Goal: Task Accomplishment & Management: Use online tool/utility

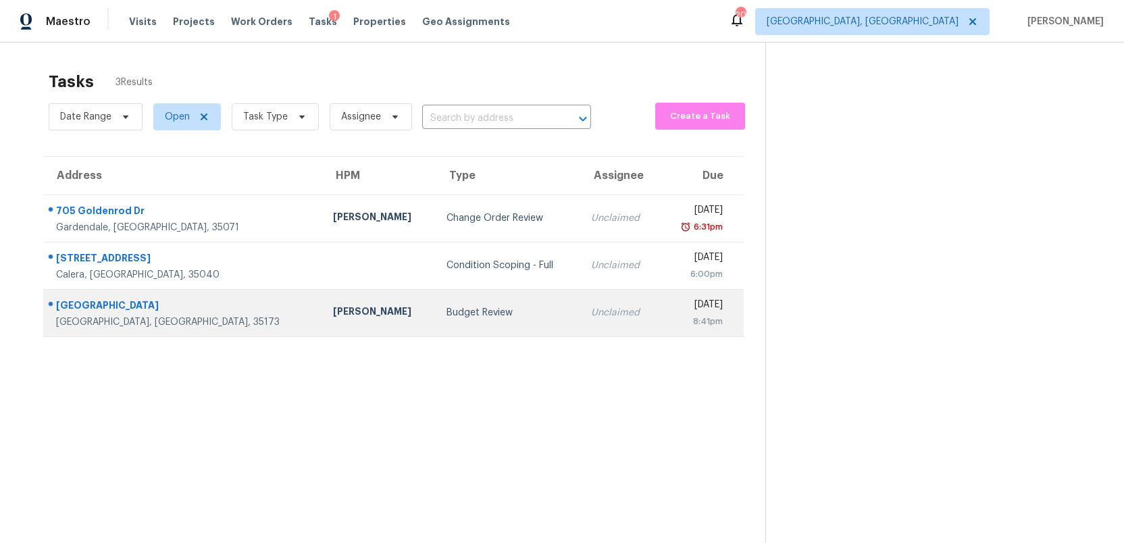
click at [436, 326] on td "Budget Review" at bounding box center [508, 312] width 145 height 47
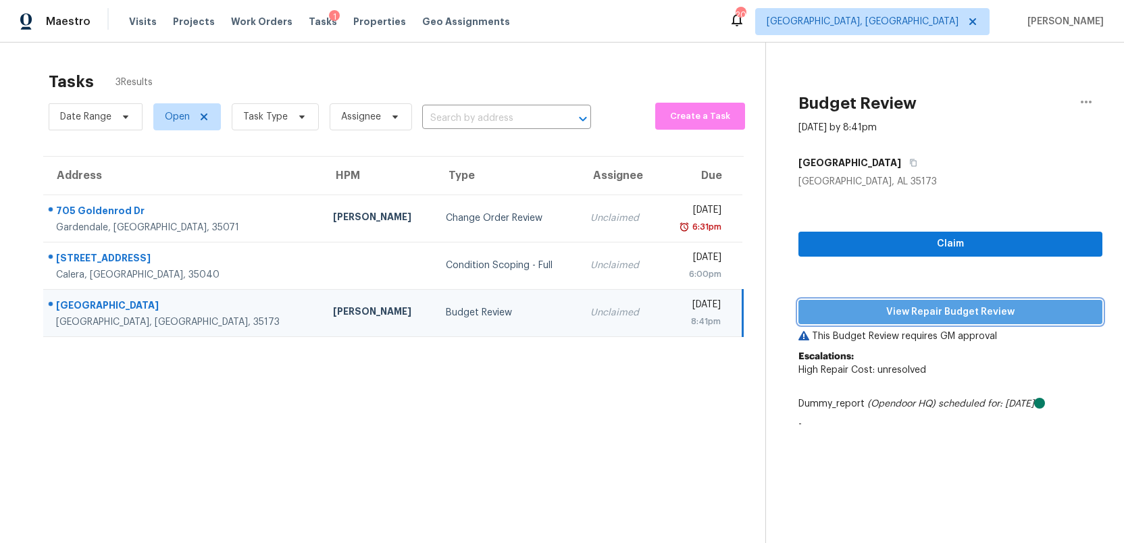
click at [931, 316] on span "View Repair Budget Review" at bounding box center [950, 312] width 282 height 17
